Goal: Information Seeking & Learning: Find specific fact

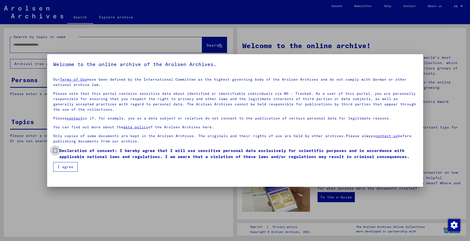
click at [54, 151] on span at bounding box center [55, 150] width 4 height 4
click at [63, 167] on button "I agree" at bounding box center [65, 167] width 24 height 10
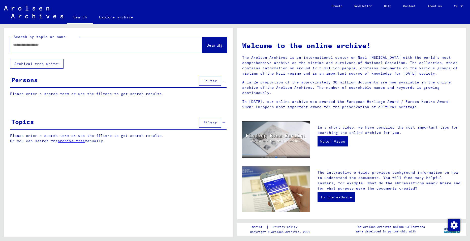
click at [28, 45] on input "text" at bounding box center [100, 44] width 174 height 5
click at [210, 46] on span "Search" at bounding box center [213, 45] width 15 height 5
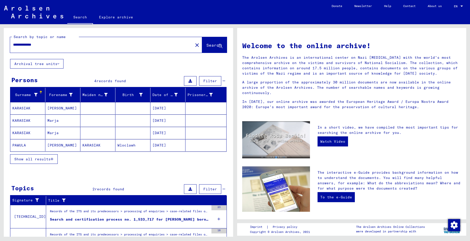
click at [30, 109] on mat-cell "KARASIAK" at bounding box center [27, 108] width 35 height 12
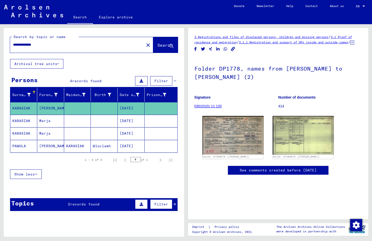
click at [42, 122] on mat-cell "Marja" at bounding box center [50, 121] width 27 height 12
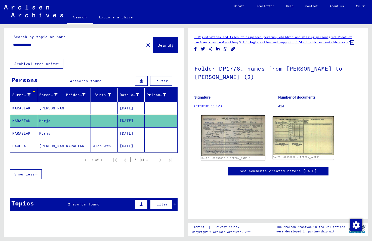
click at [224, 139] on img at bounding box center [233, 135] width 64 height 41
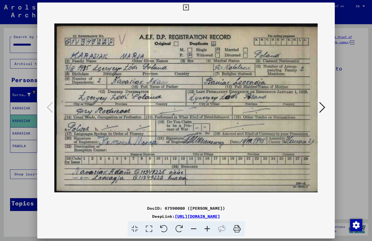
click at [186, 7] on icon at bounding box center [186, 8] width 6 height 6
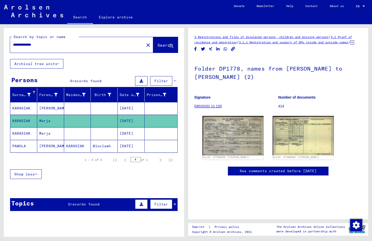
click at [28, 146] on mat-cell "PAWULA" at bounding box center [23, 146] width 27 height 12
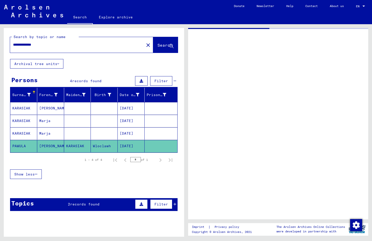
click at [28, 146] on mat-cell "PAWULA" at bounding box center [23, 146] width 27 height 12
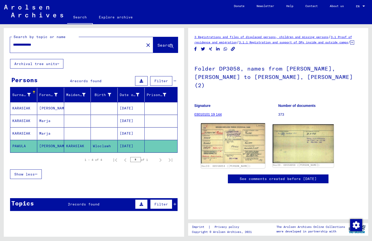
click at [225, 133] on img at bounding box center [233, 143] width 64 height 40
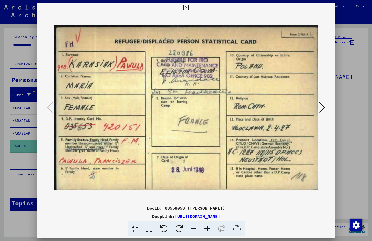
click at [225, 133] on img at bounding box center [186, 108] width 264 height 190
click at [186, 8] on icon at bounding box center [186, 8] width 6 height 6
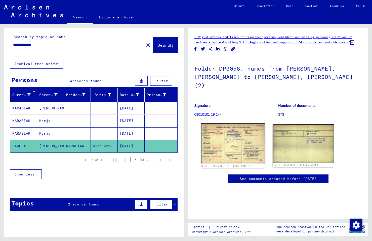
click at [238, 146] on img at bounding box center [233, 143] width 64 height 40
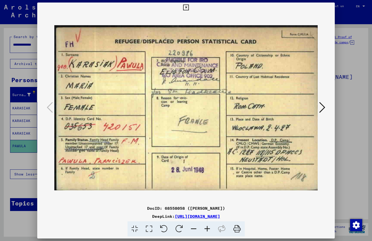
click at [238, 146] on img at bounding box center [186, 108] width 264 height 190
click at [186, 8] on icon at bounding box center [186, 8] width 6 height 6
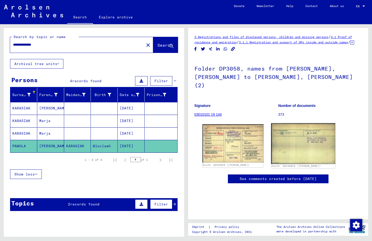
click at [290, 143] on img at bounding box center [303, 143] width 64 height 41
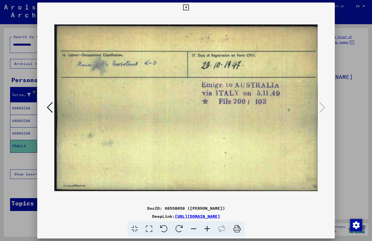
click at [186, 8] on icon at bounding box center [186, 8] width 6 height 6
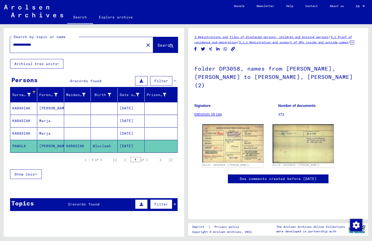
click at [48, 45] on input "**********" at bounding box center [77, 44] width 128 height 5
type input "*"
type input "**********"
click at [161, 45] on span "Search" at bounding box center [165, 45] width 15 height 5
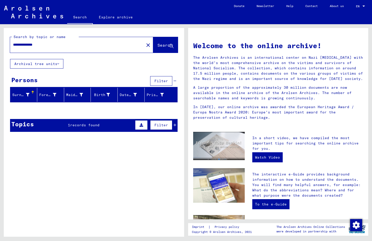
click at [84, 126] on span "records found" at bounding box center [84, 125] width 29 height 5
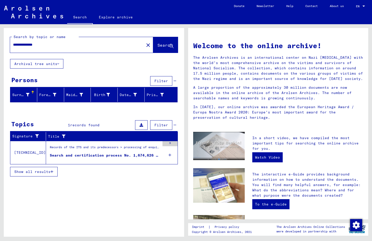
click at [78, 151] on div "Records of the ITS and its predecessors > processing of enquiries > case-relate…" at bounding box center [105, 148] width 110 height 7
